Goal: Transaction & Acquisition: Purchase product/service

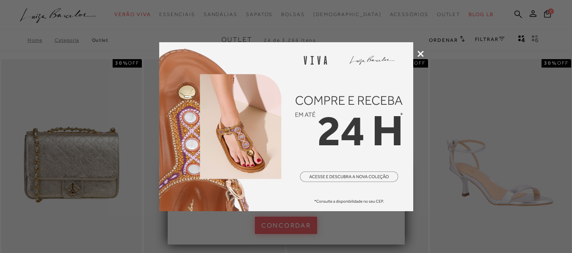
click at [418, 54] on icon at bounding box center [420, 54] width 6 height 6
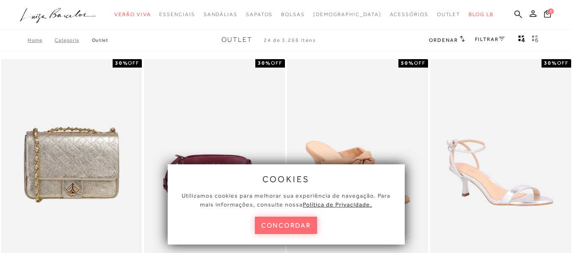
click at [277, 223] on button "concordar" at bounding box center [286, 225] width 63 height 17
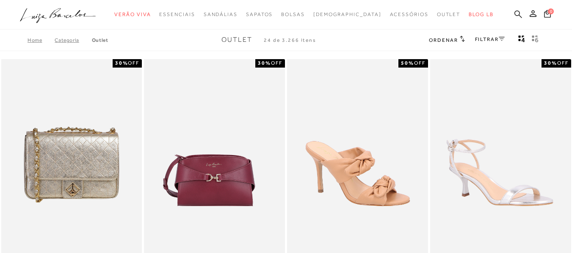
click at [514, 18] on link at bounding box center [518, 15] width 8 height 11
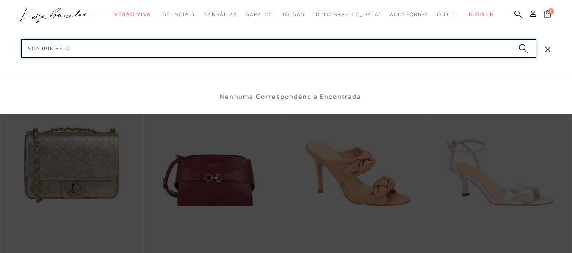
type input "scarpin beige"
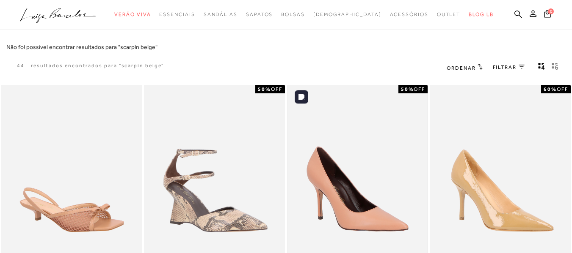
scroll to position [85, 0]
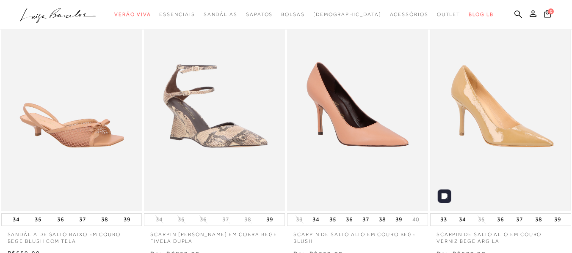
click at [520, 132] on img at bounding box center [500, 106] width 139 height 209
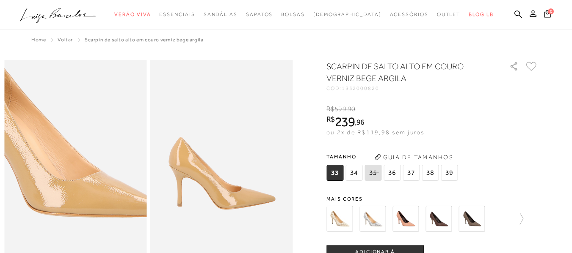
click at [91, 204] on img at bounding box center [59, 132] width 285 height 427
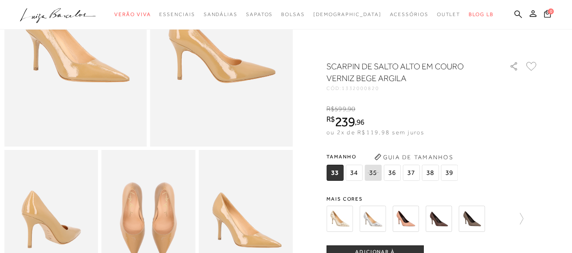
scroll to position [169, 0]
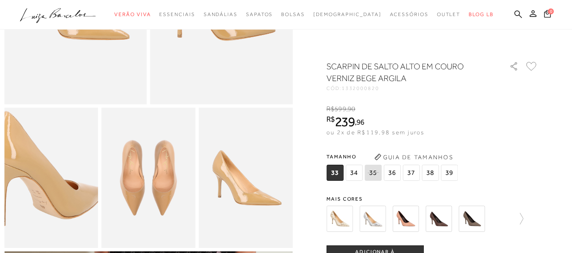
click at [55, 193] on img at bounding box center [43, 170] width 187 height 281
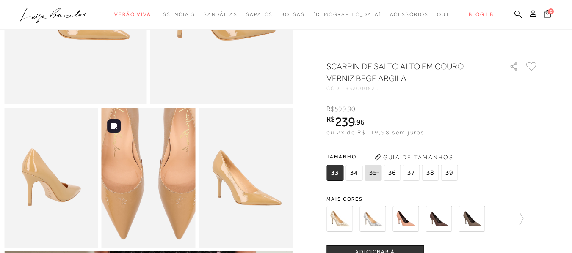
click at [146, 199] on img at bounding box center [150, 163] width 187 height 281
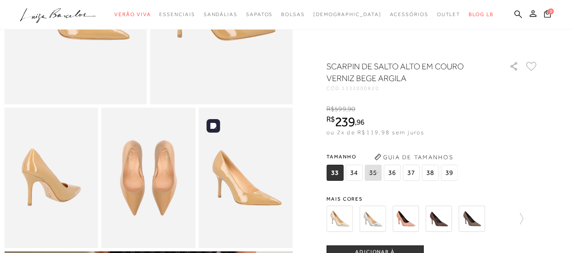
click at [223, 204] on img at bounding box center [245, 178] width 94 height 141
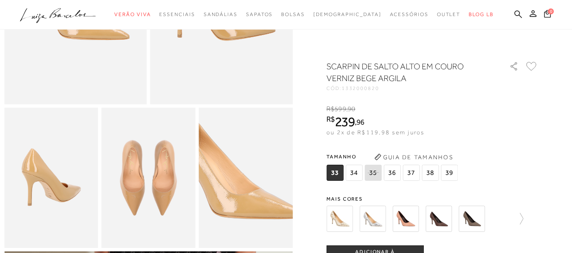
click at [261, 199] on img at bounding box center [232, 163] width 187 height 281
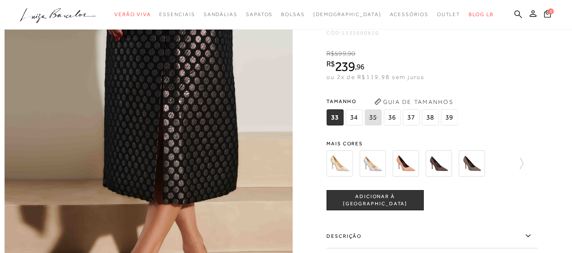
scroll to position [508, 0]
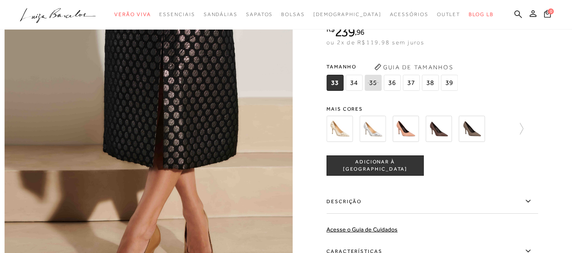
click at [328, 145] on div at bounding box center [415, 128] width 182 height 31
click at [336, 142] on img at bounding box center [339, 129] width 26 height 26
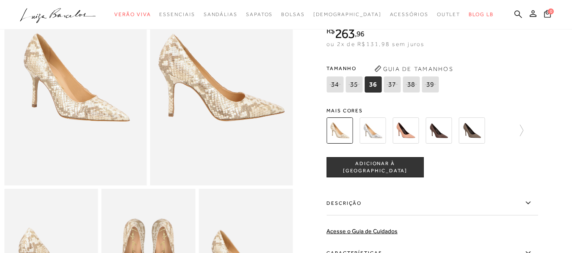
scroll to position [70, 0]
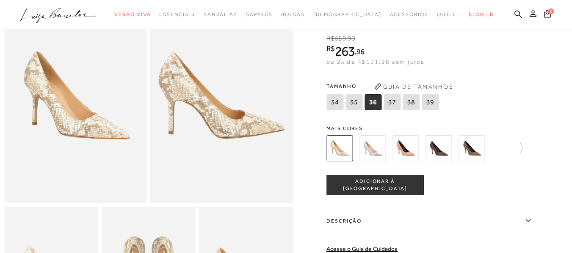
click at [411, 151] on img at bounding box center [405, 148] width 26 height 26
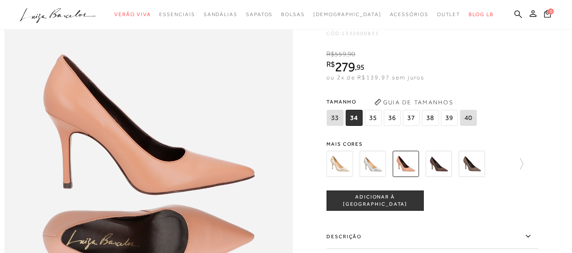
scroll to position [381, 0]
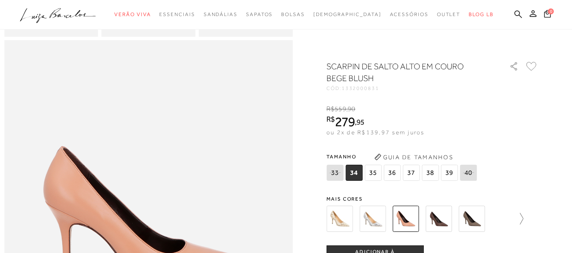
click at [523, 215] on icon at bounding box center [517, 219] width 12 height 12
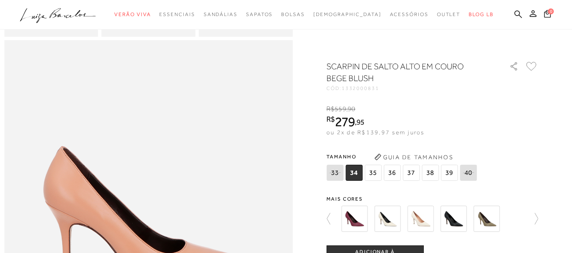
click at [525, 215] on div at bounding box center [432, 219] width 212 height 31
click at [535, 216] on icon at bounding box center [532, 219] width 12 height 12
click at [357, 222] on img at bounding box center [354, 219] width 26 height 26
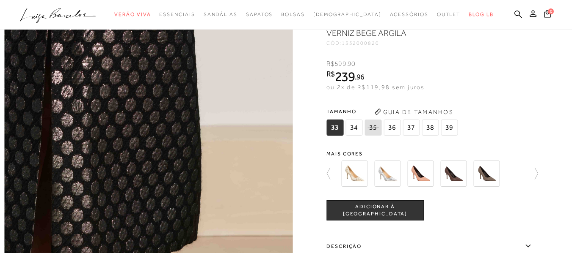
scroll to position [592, 0]
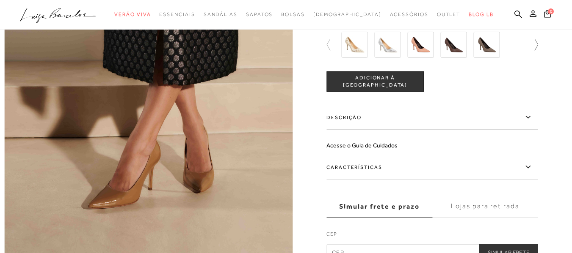
click at [532, 51] on icon at bounding box center [532, 45] width 12 height 12
click at [532, 61] on div at bounding box center [436, 44] width 197 height 31
click at [527, 61] on div at bounding box center [436, 44] width 197 height 31
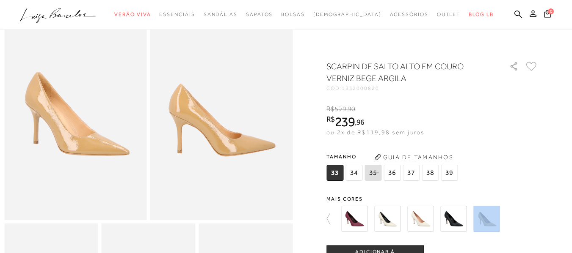
scroll to position [0, 0]
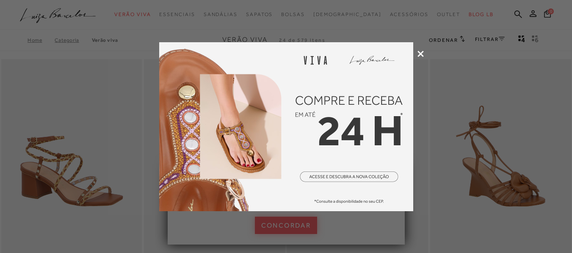
click at [419, 52] on icon at bounding box center [420, 54] width 6 height 6
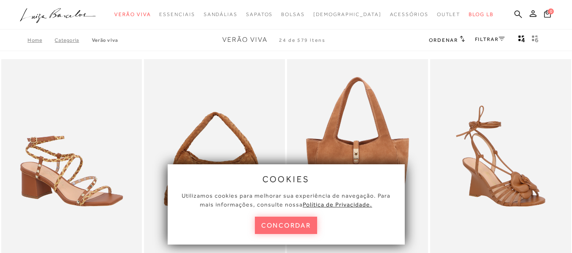
click at [291, 224] on button "concordar" at bounding box center [286, 225] width 63 height 17
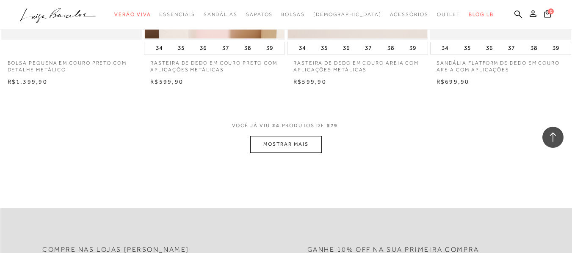
scroll to position [1692, 0]
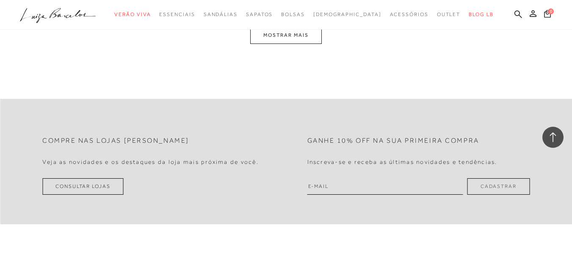
click at [301, 33] on button "MOSTRAR MAIS" at bounding box center [285, 35] width 71 height 17
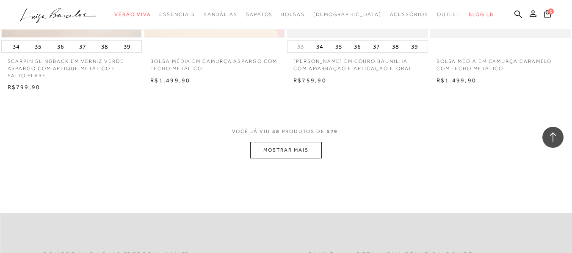
scroll to position [3185, 0]
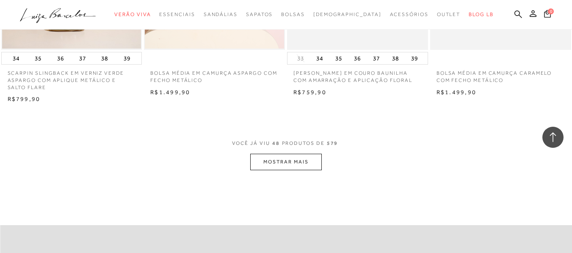
click at [303, 160] on button "MOSTRAR MAIS" at bounding box center [285, 162] width 71 height 17
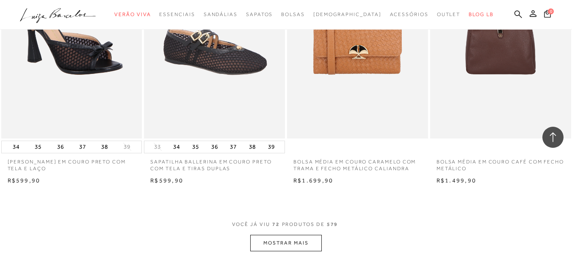
scroll to position [4877, 0]
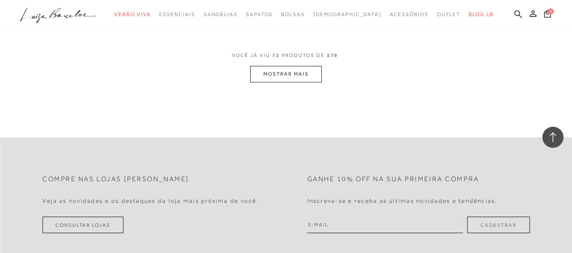
click at [307, 72] on button "MOSTRAR MAIS" at bounding box center [285, 74] width 71 height 17
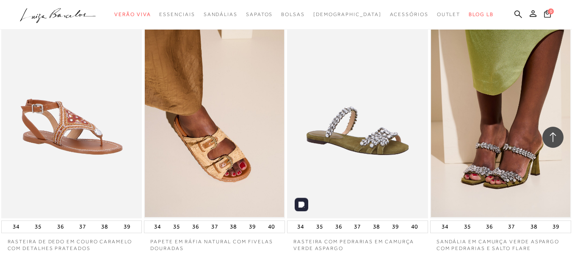
scroll to position [5681, 0]
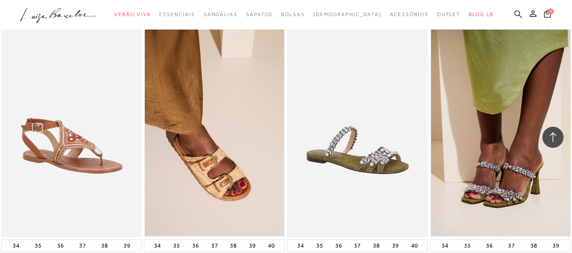
click at [514, 17] on icon at bounding box center [518, 14] width 8 height 8
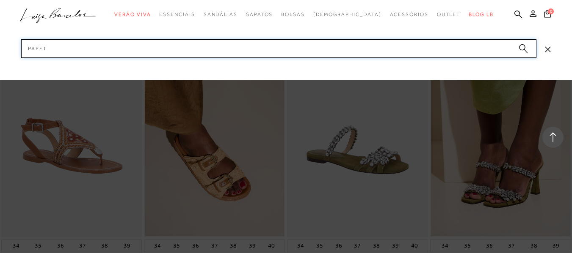
type input "papete"
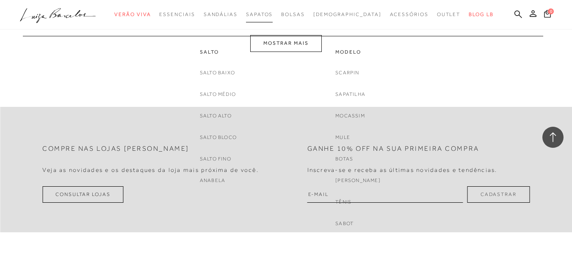
scroll to position [804, 0]
